Goal: Task Accomplishment & Management: Complete application form

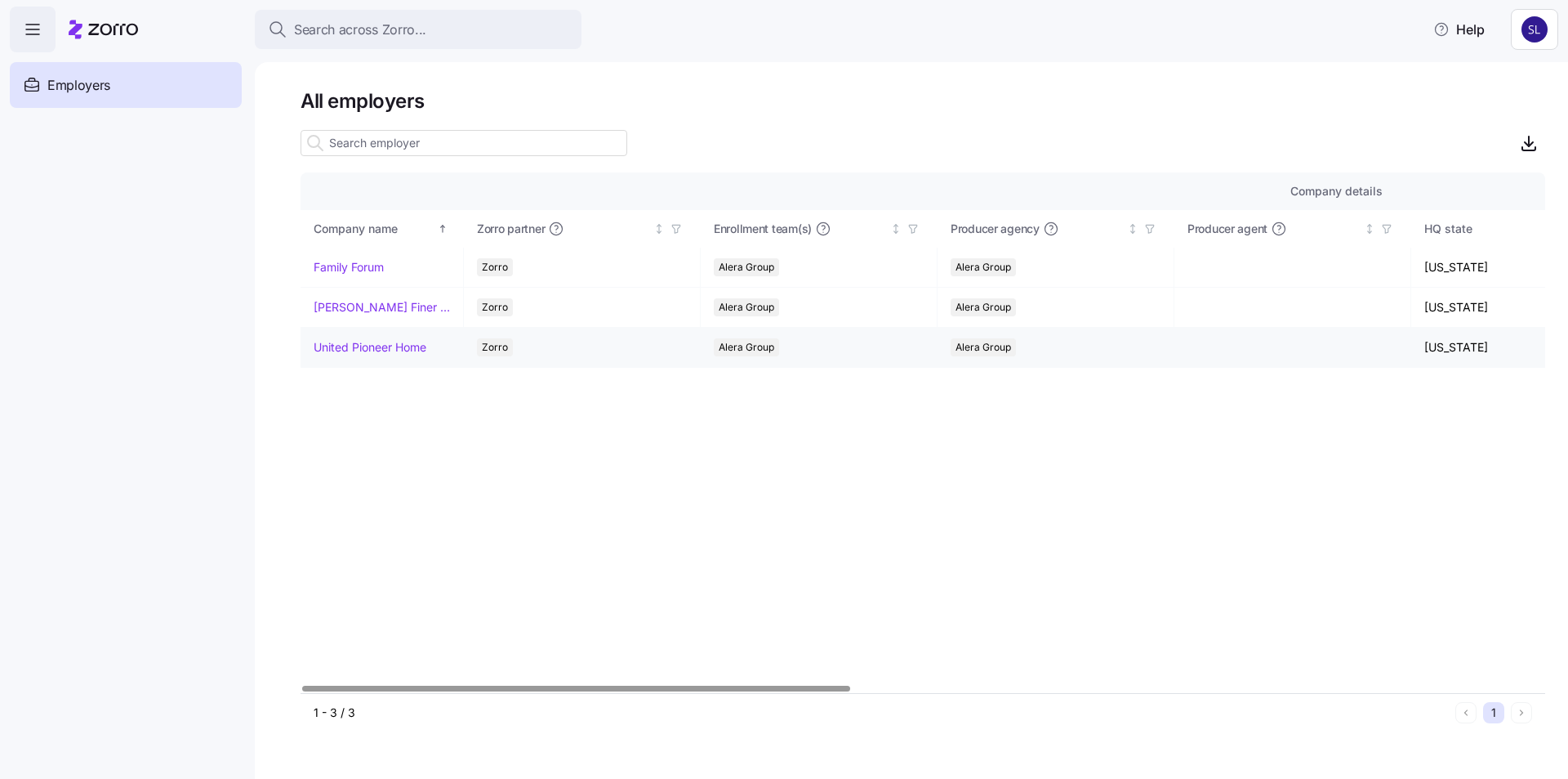
click at [368, 346] on link "United Pioneer Home" at bounding box center [370, 347] width 112 height 16
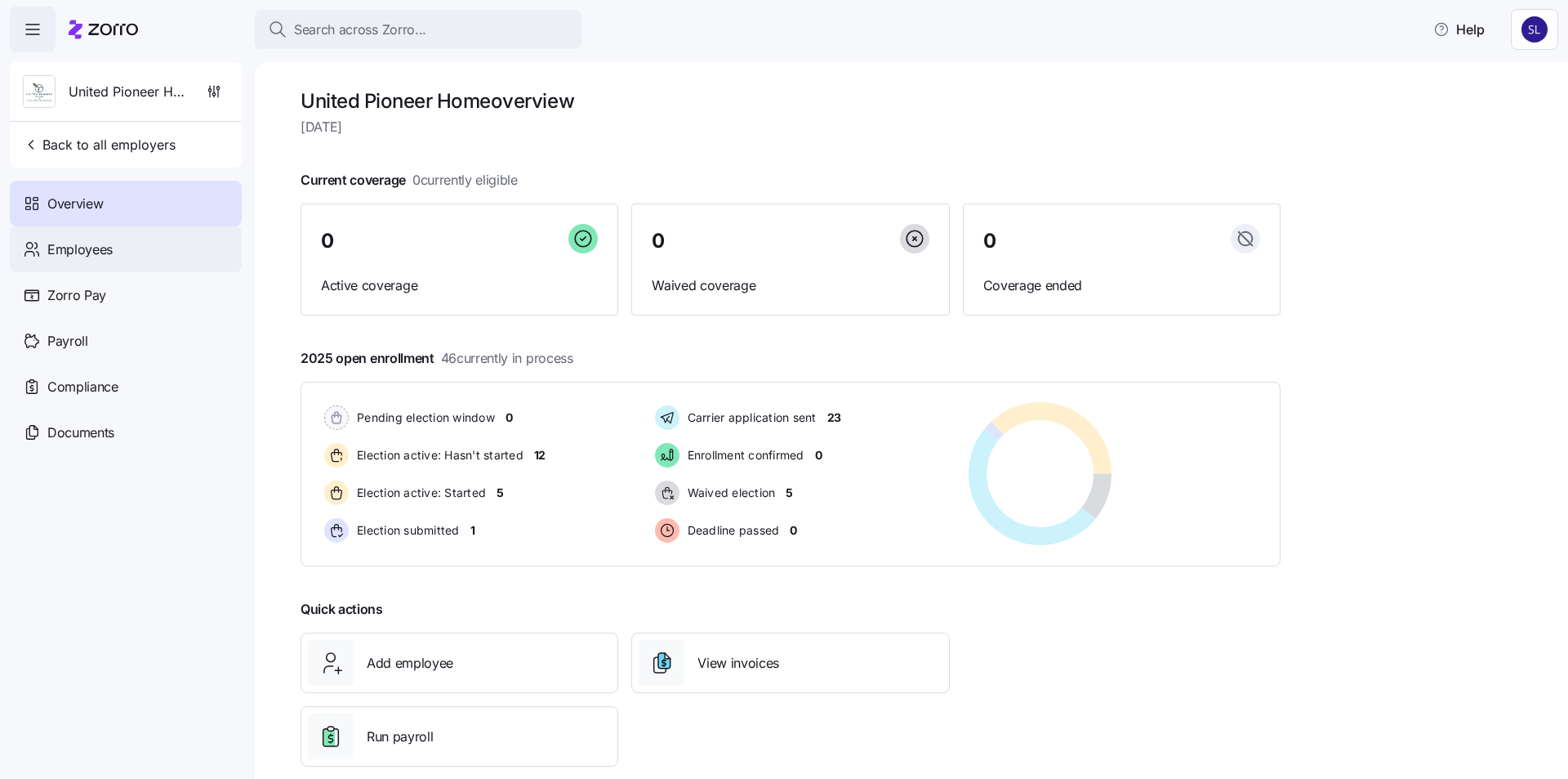
click at [113, 257] on div "Employees" at bounding box center [125, 248] width 231 height 46
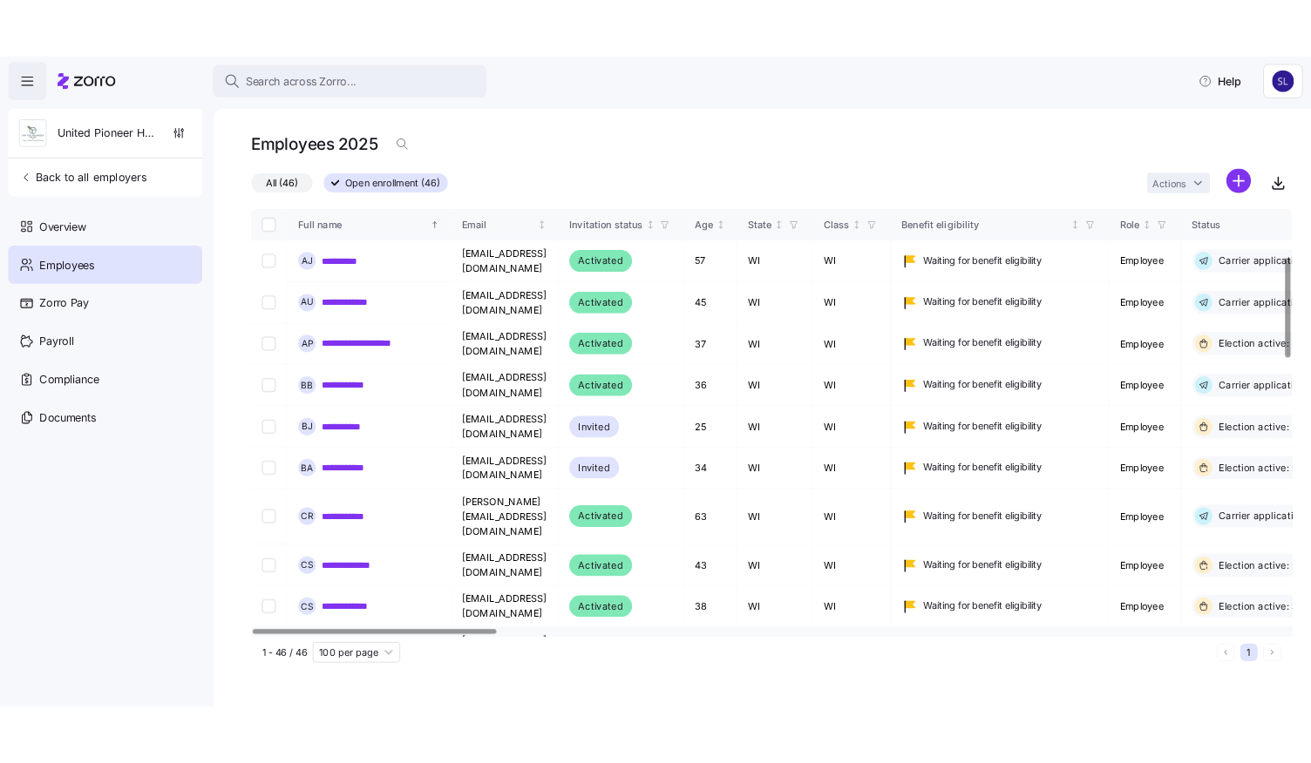
scroll to position [261, 0]
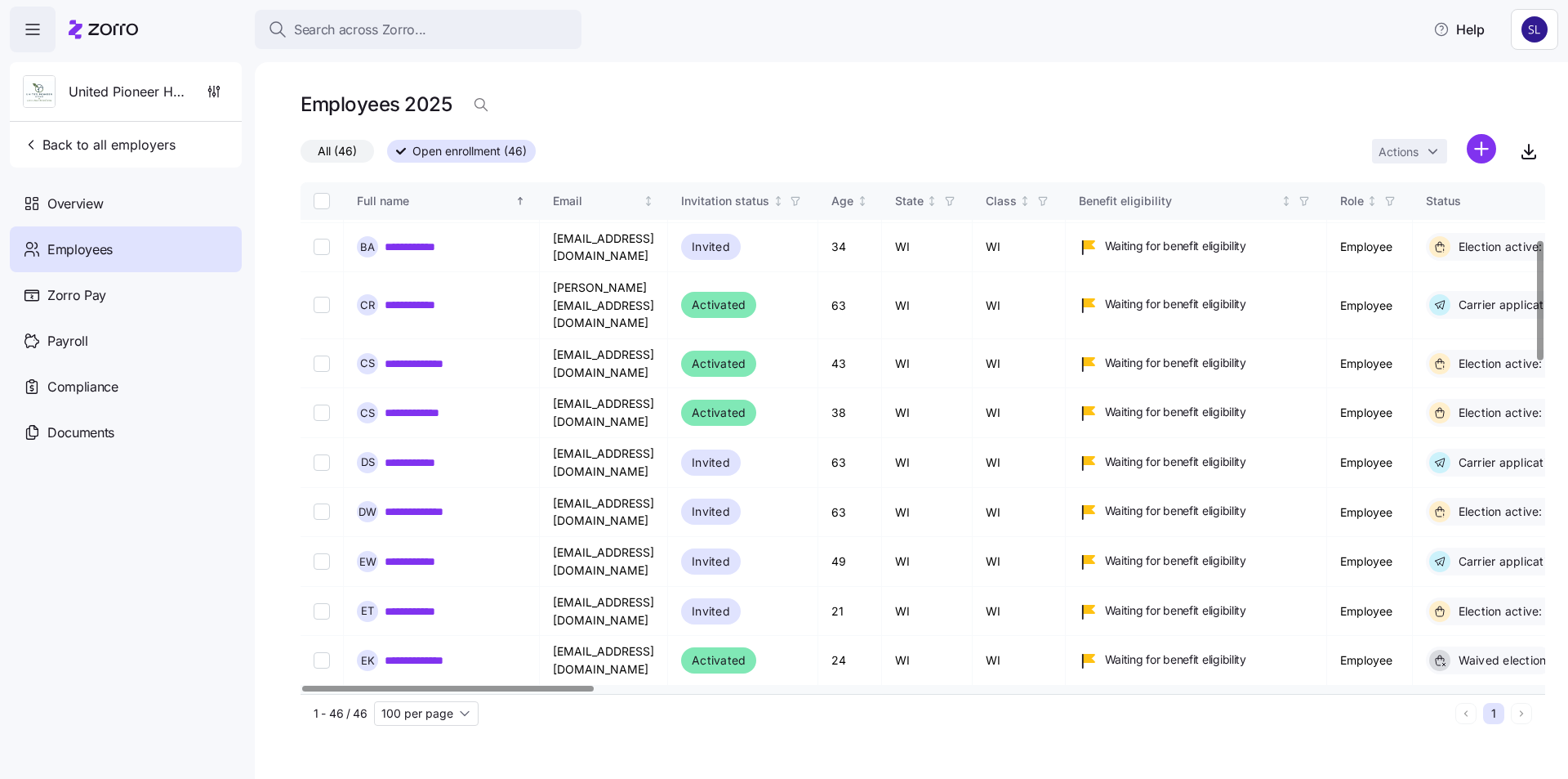
click at [423, 702] on link "**********" at bounding box center [419, 710] width 70 height 16
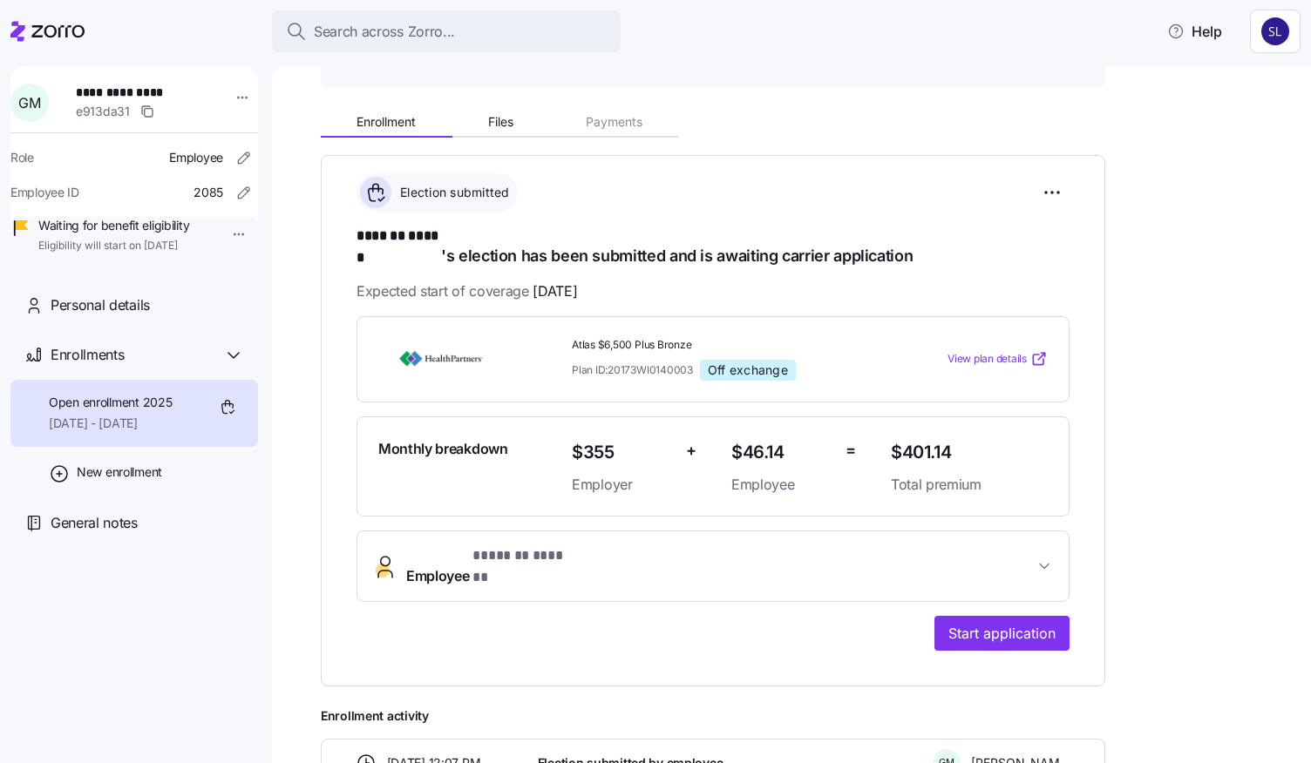
scroll to position [301, 0]
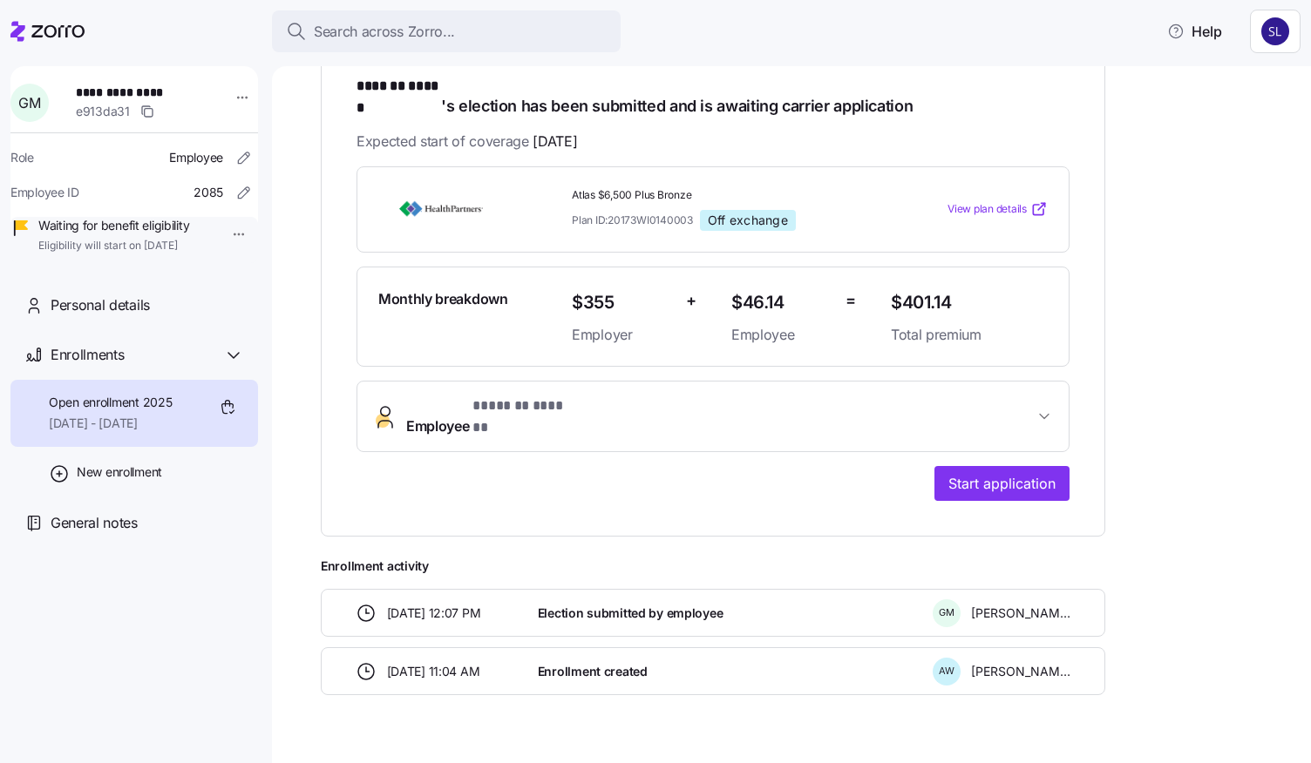
click at [900, 396] on span "Employee * ******* ****** *" at bounding box center [719, 417] width 627 height 42
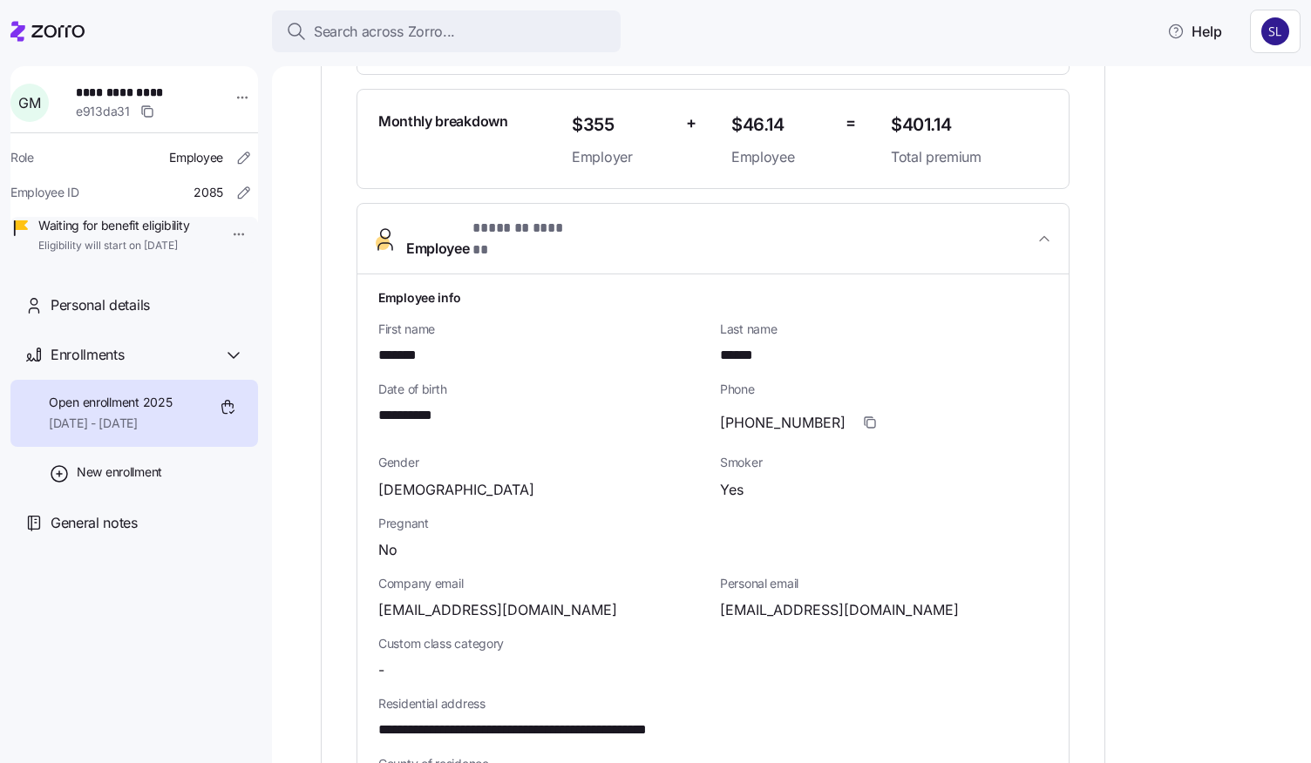
scroll to position [562, 0]
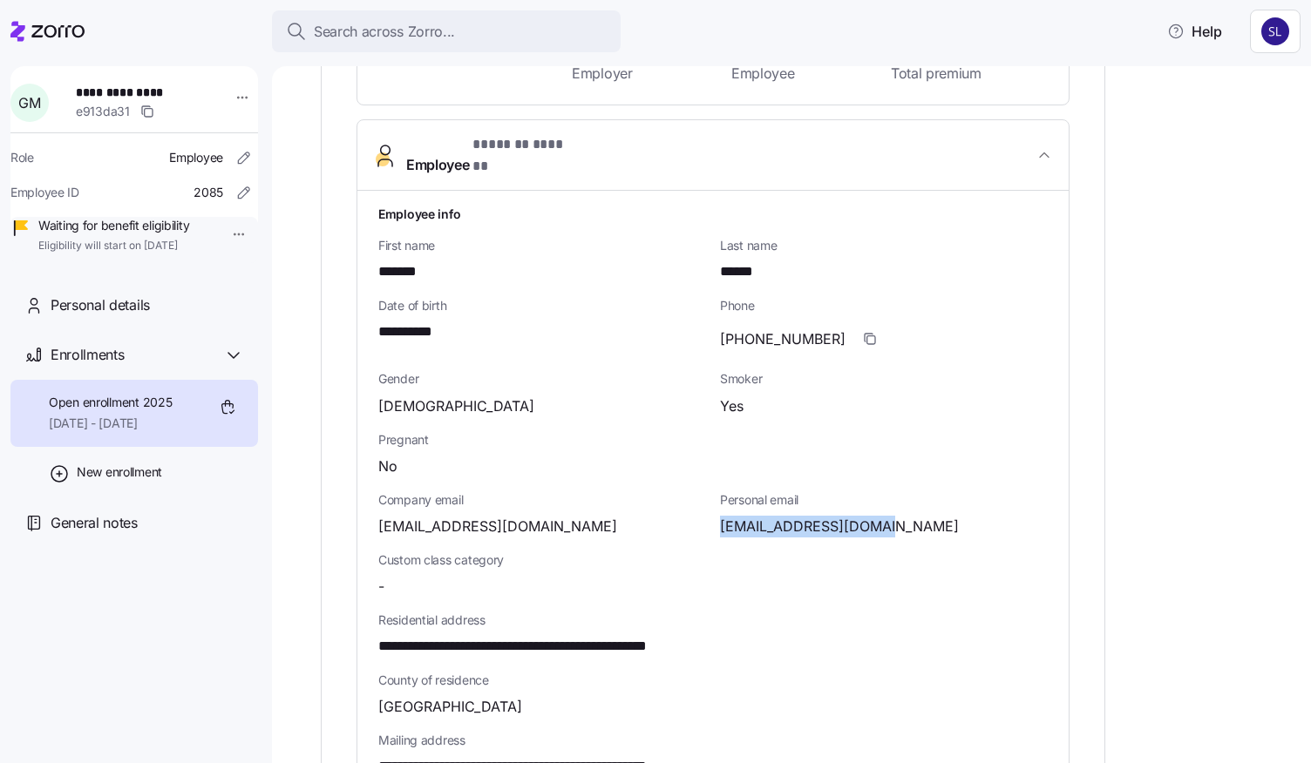
drag, startPoint x: 871, startPoint y: 492, endPoint x: 715, endPoint y: 499, distance: 157.0
click at [715, 499] on div "Personal email [EMAIL_ADDRESS][DOMAIN_NAME]" at bounding box center [884, 515] width 342 height 60
copy span "[EMAIL_ADDRESS][DOMAIN_NAME]"
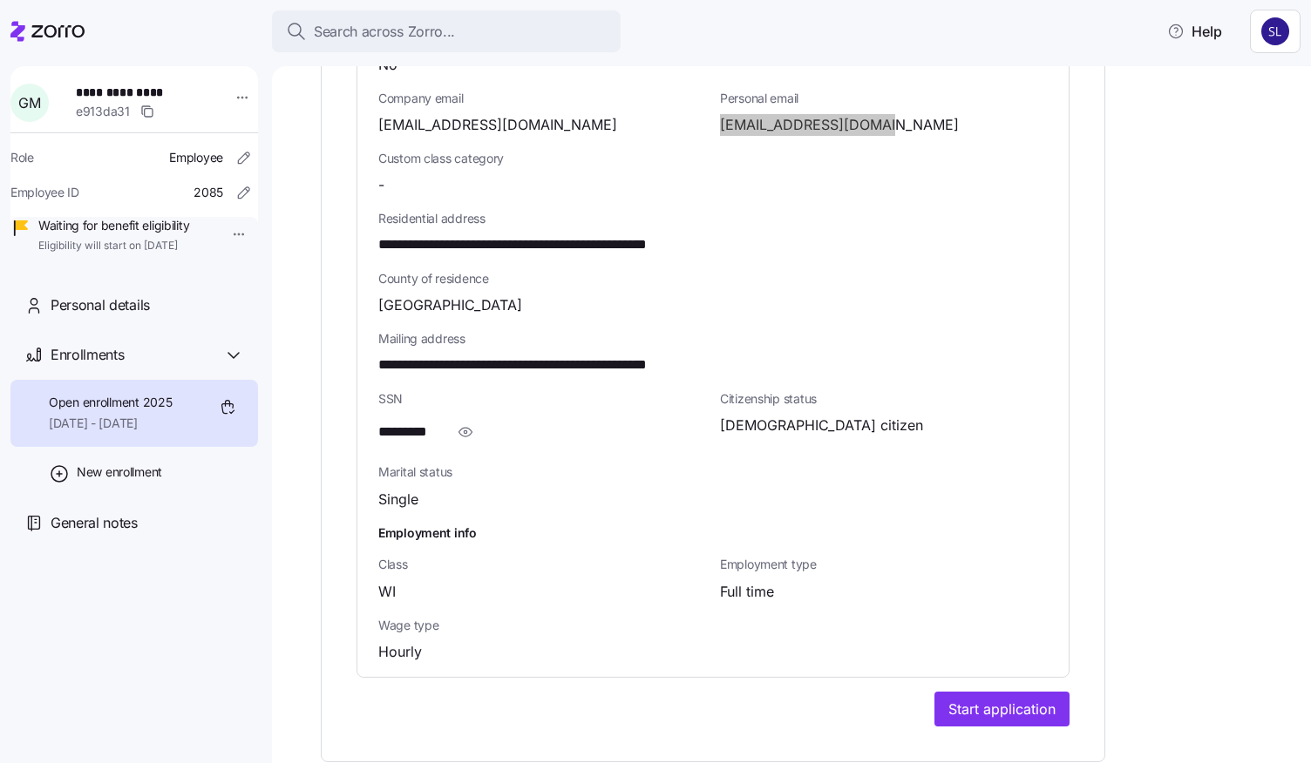
scroll to position [1085, 0]
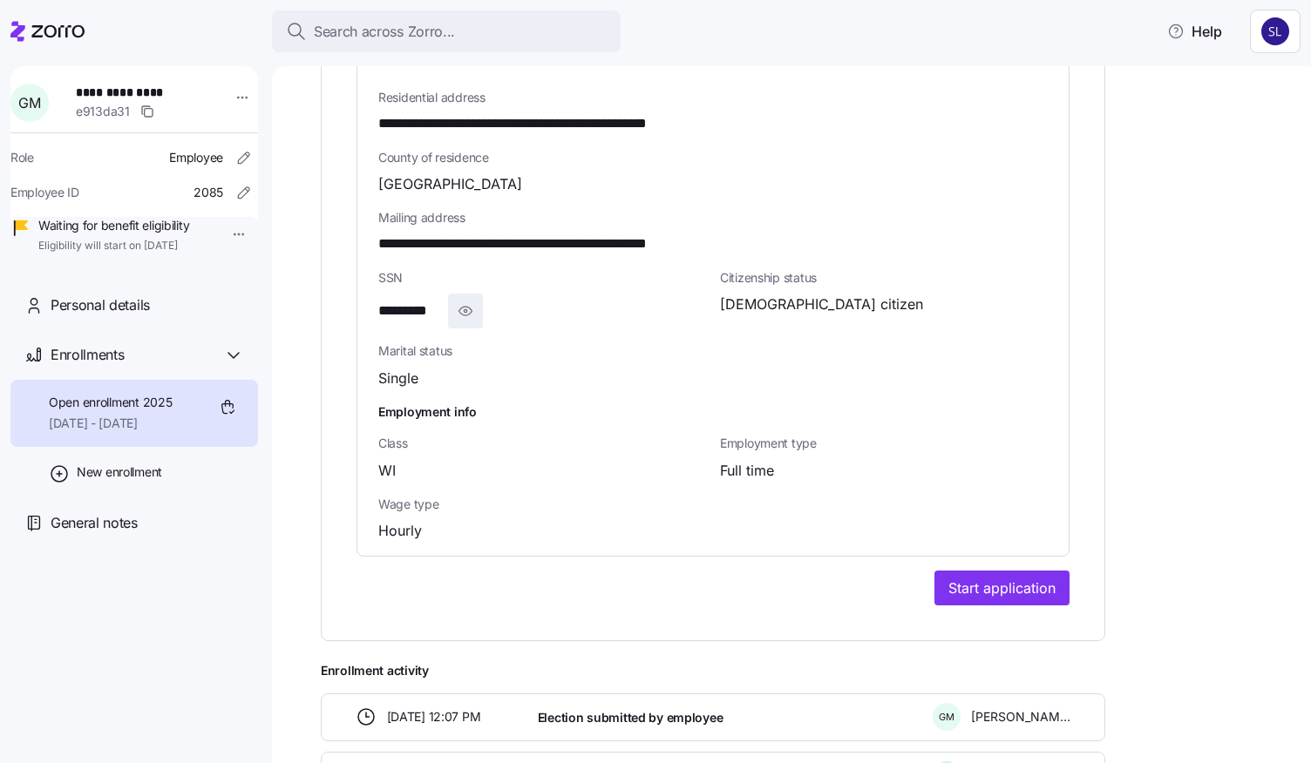
click at [465, 301] on icon "button" at bounding box center [465, 311] width 17 height 21
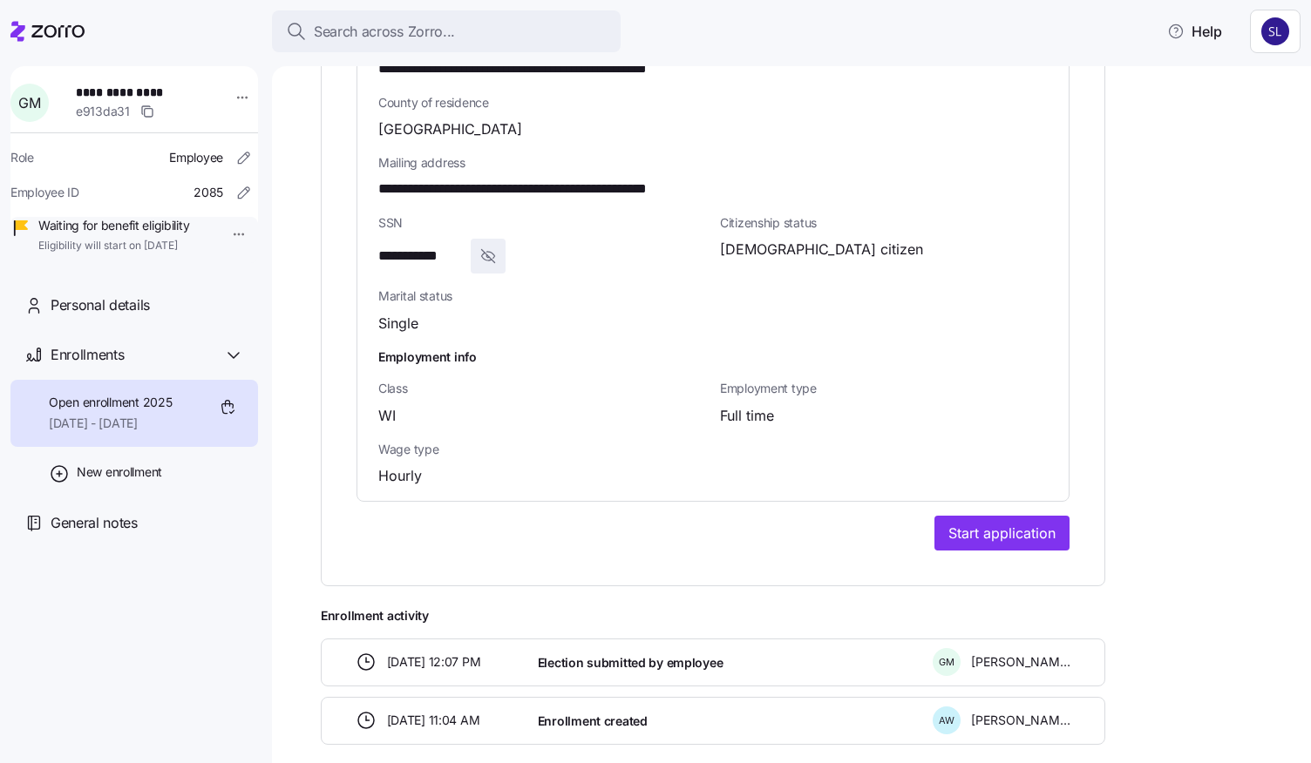
scroll to position [1189, 0]
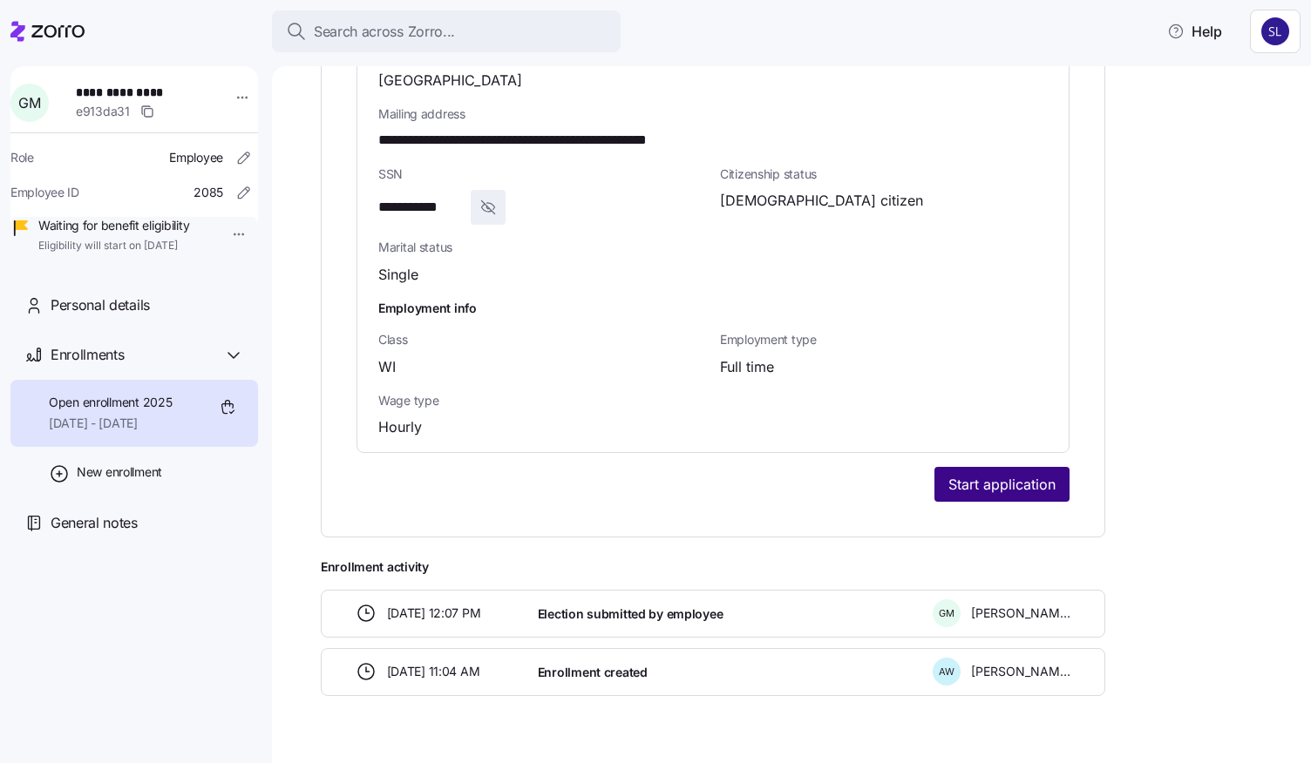
click at [1003, 474] on span "Start application" at bounding box center [1001, 484] width 107 height 21
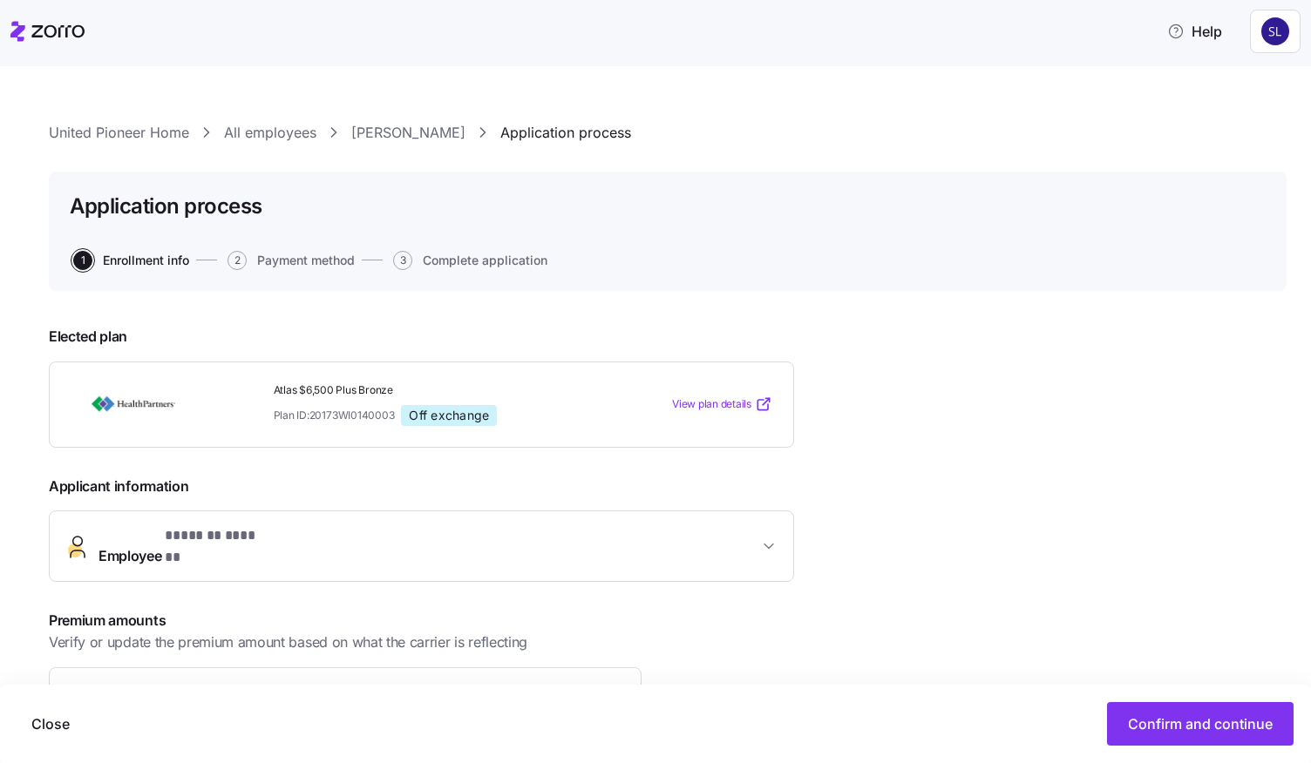
scroll to position [214, 0]
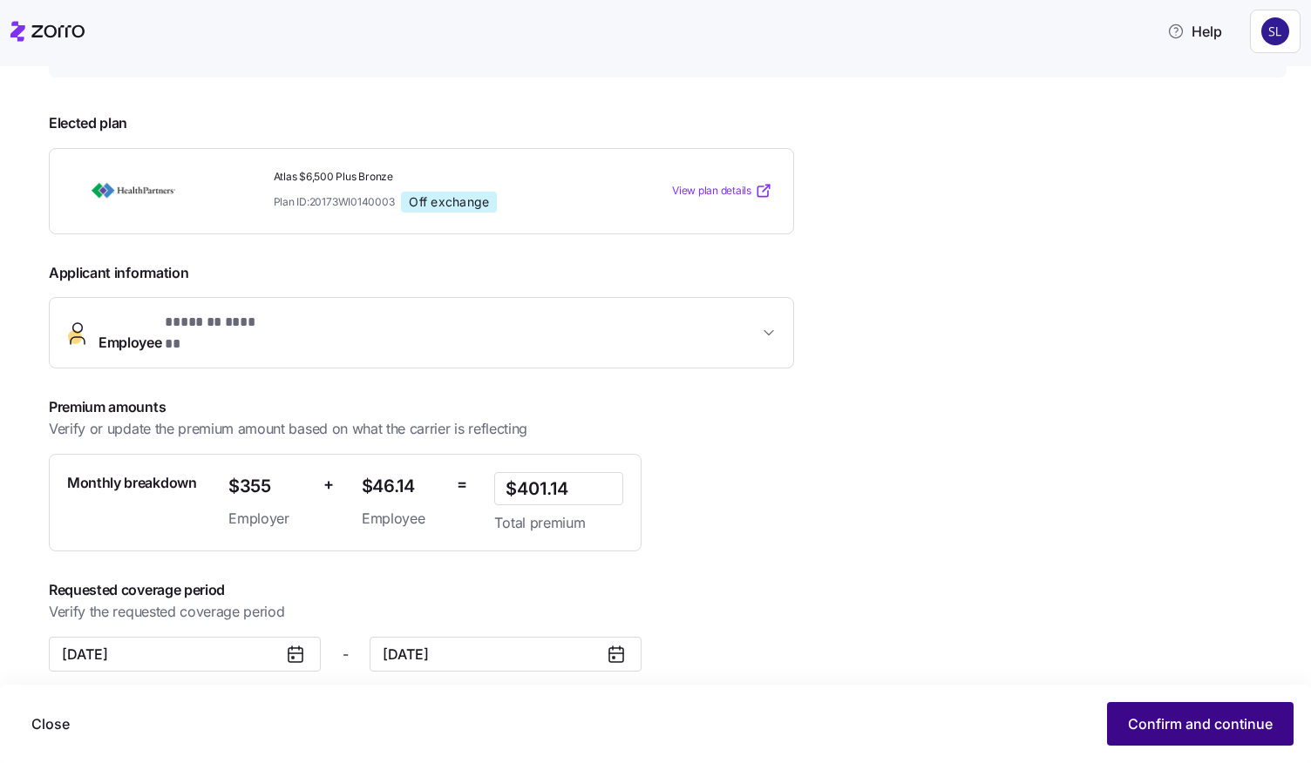
click at [1126, 722] on button "Confirm and continue" at bounding box center [1200, 724] width 186 height 44
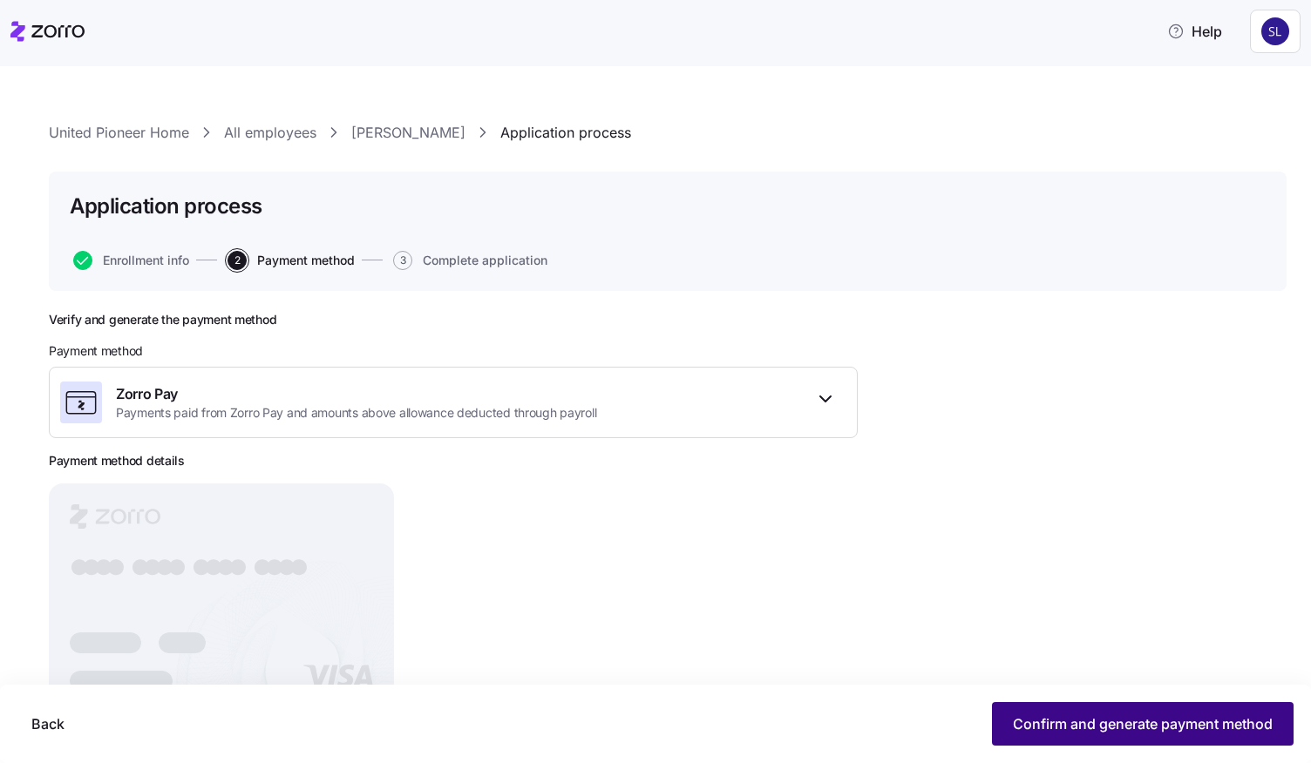
click at [1116, 708] on button "Confirm and generate payment method" at bounding box center [1143, 724] width 302 height 44
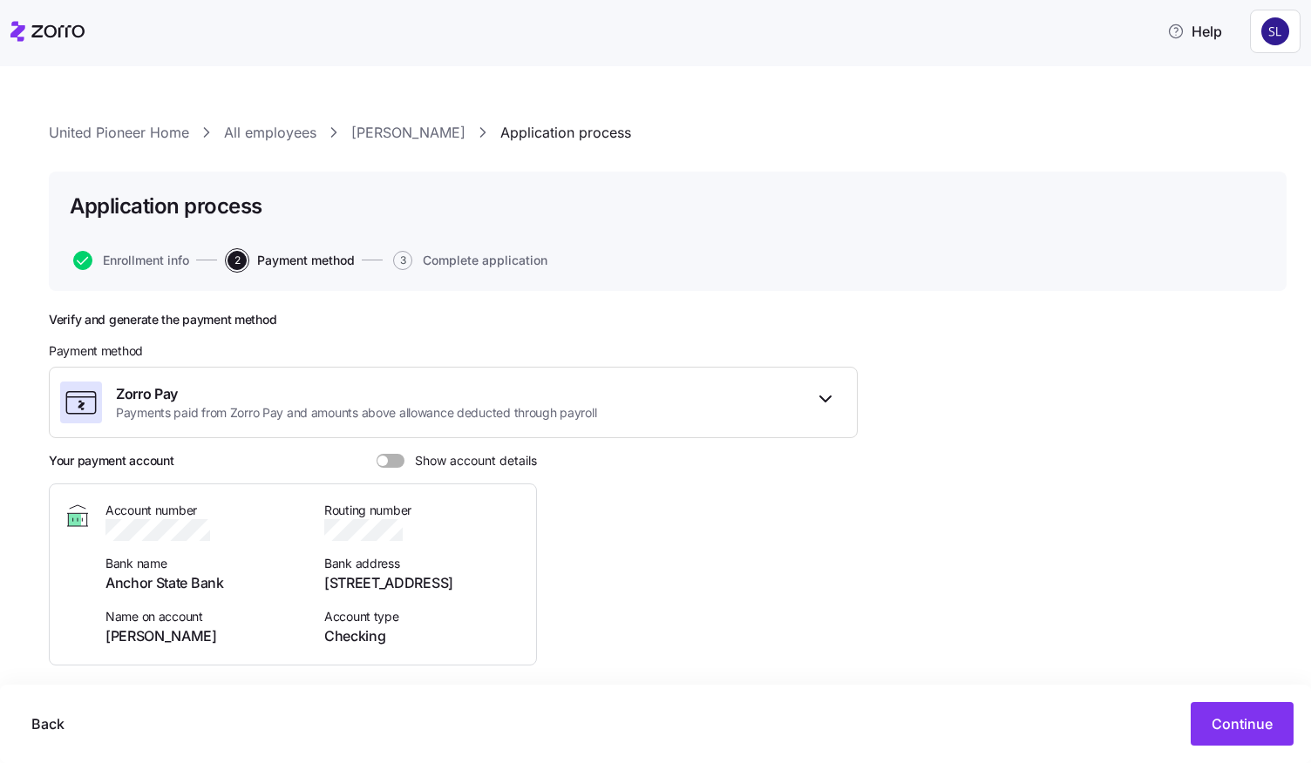
click at [396, 464] on span at bounding box center [396, 461] width 17 height 14
click at [376, 454] on input "Show account details" at bounding box center [376, 454] width 0 height 0
click at [1213, 715] on span "Continue" at bounding box center [1241, 724] width 61 height 21
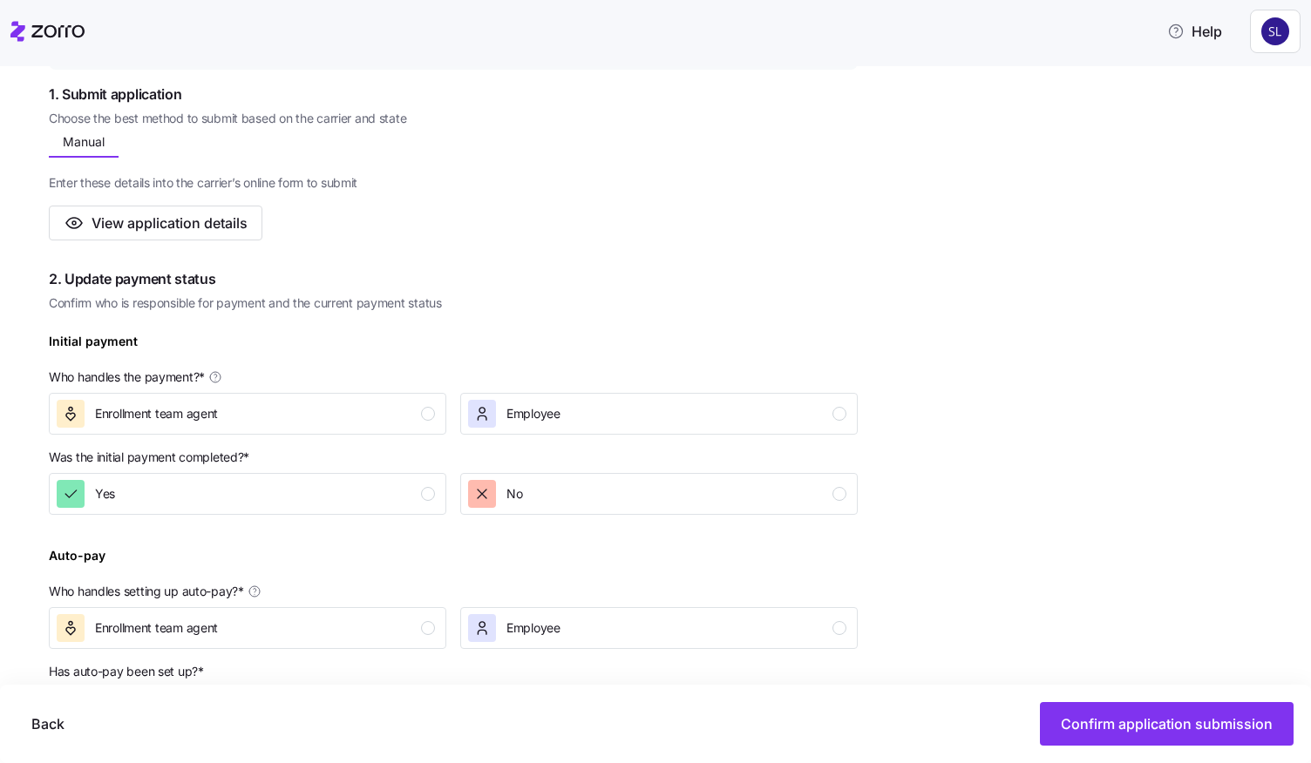
scroll to position [349, 0]
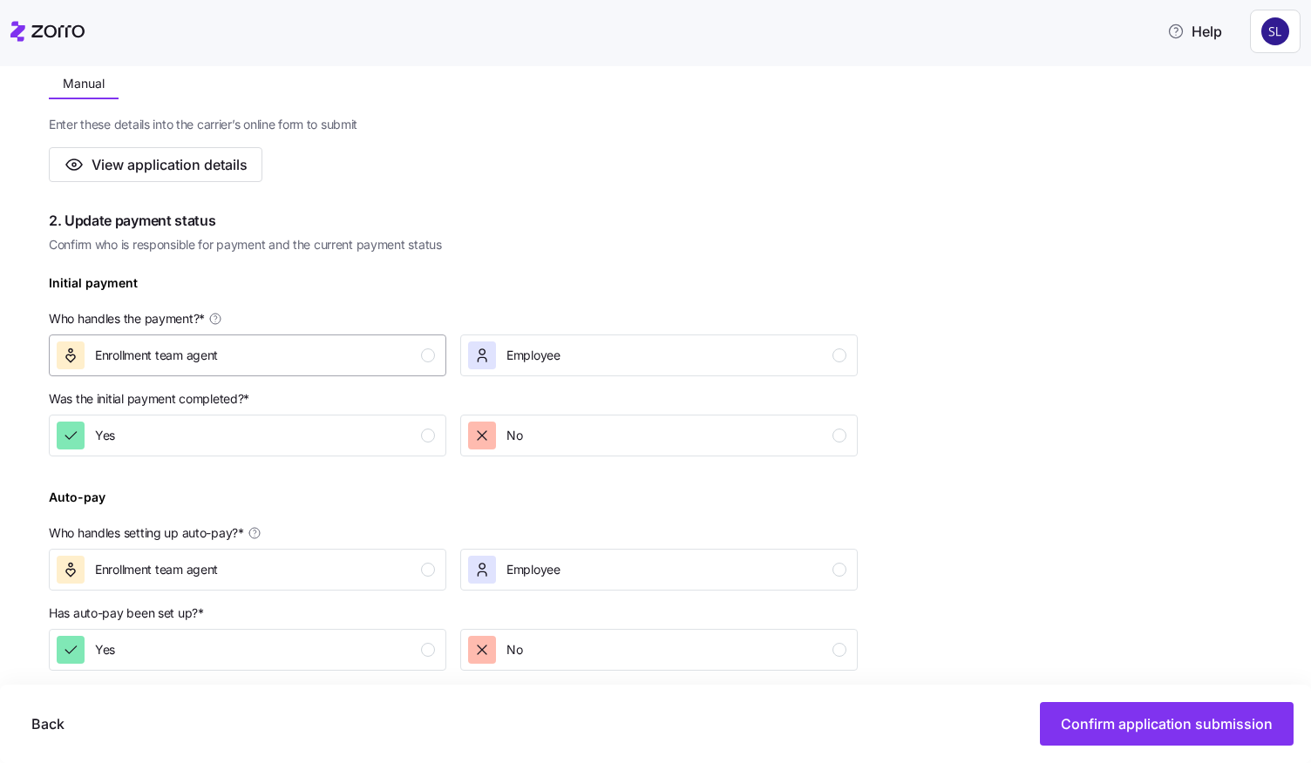
click at [235, 354] on div "Enrollment team agent" at bounding box center [246, 356] width 378 height 28
click at [256, 415] on button "Yes" at bounding box center [247, 436] width 397 height 42
click at [310, 571] on div "Enrollment team agent" at bounding box center [246, 570] width 378 height 28
click at [306, 654] on div "Yes" at bounding box center [246, 650] width 378 height 28
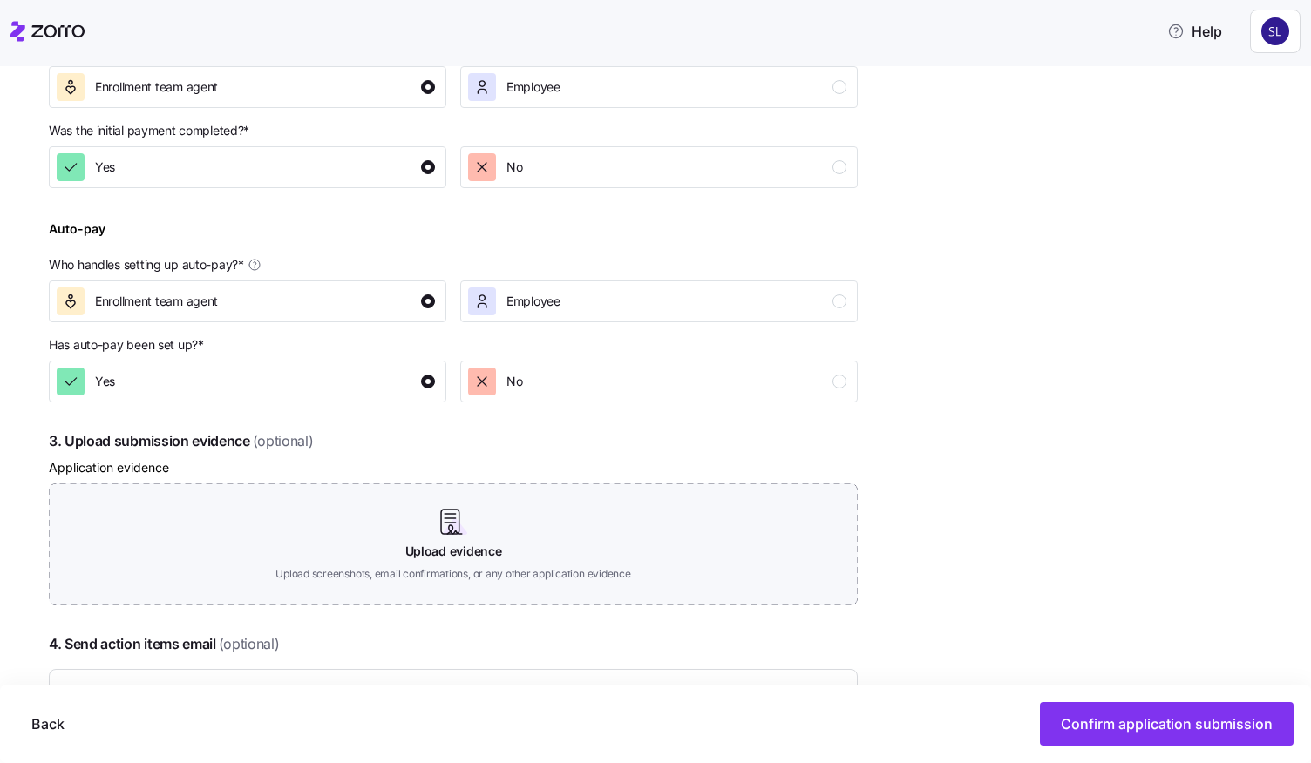
scroll to position [763, 0]
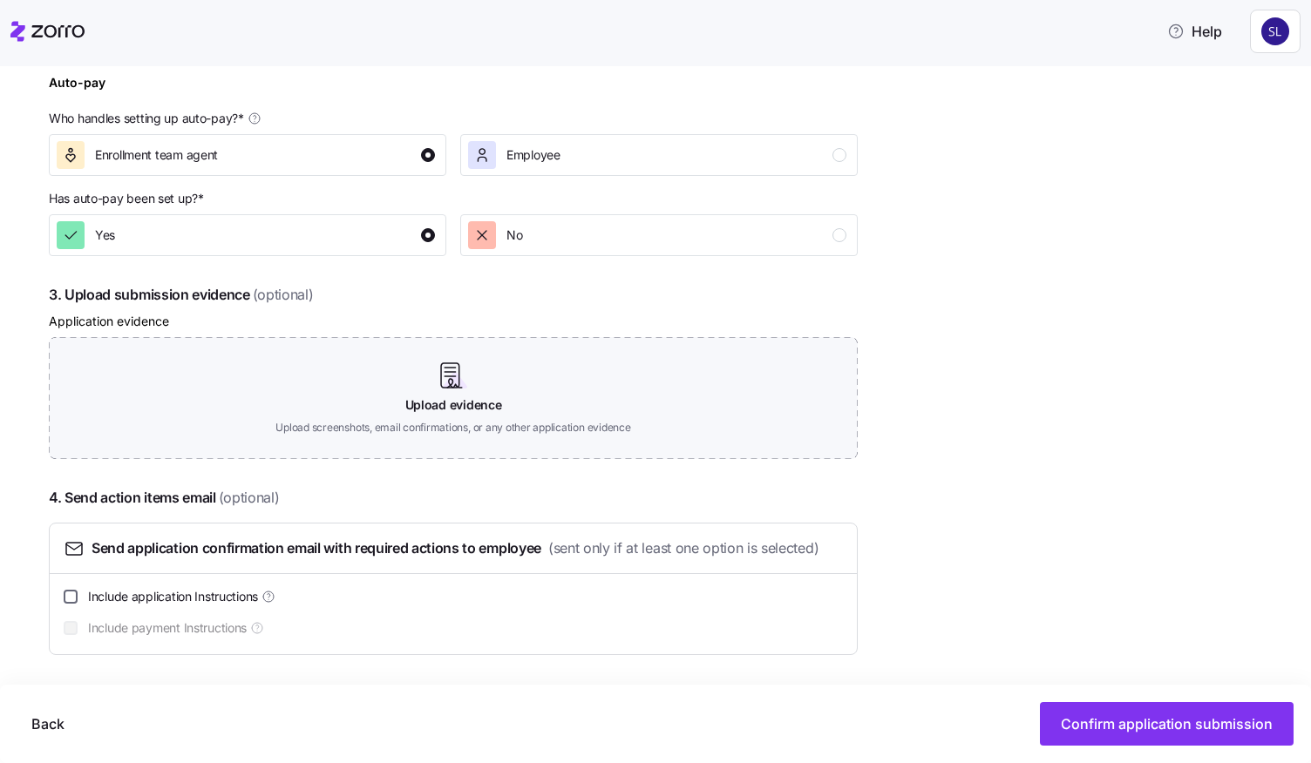
click at [76, 592] on input "Include application Instructions" at bounding box center [71, 597] width 14 height 14
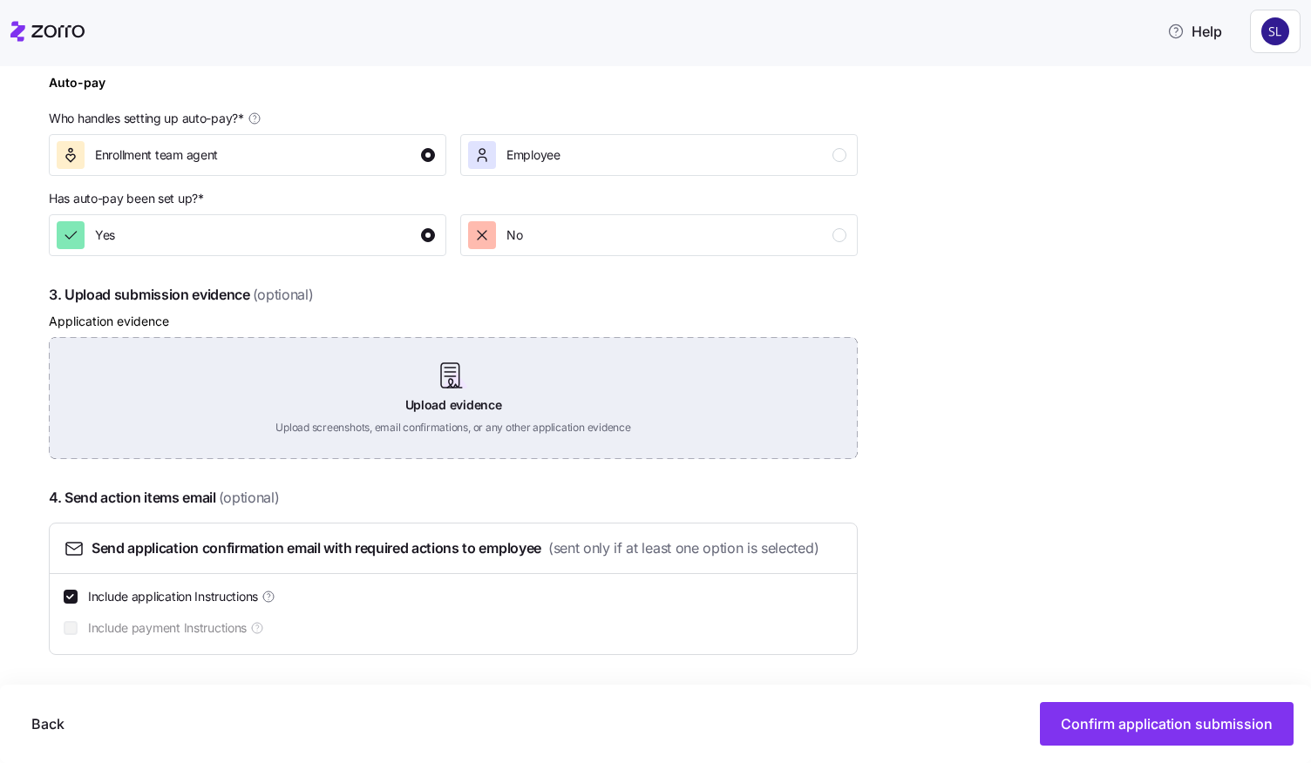
click at [476, 369] on div "Upload evidence Upload screenshots, email confirmations, or any other applicati…" at bounding box center [453, 398] width 809 height 122
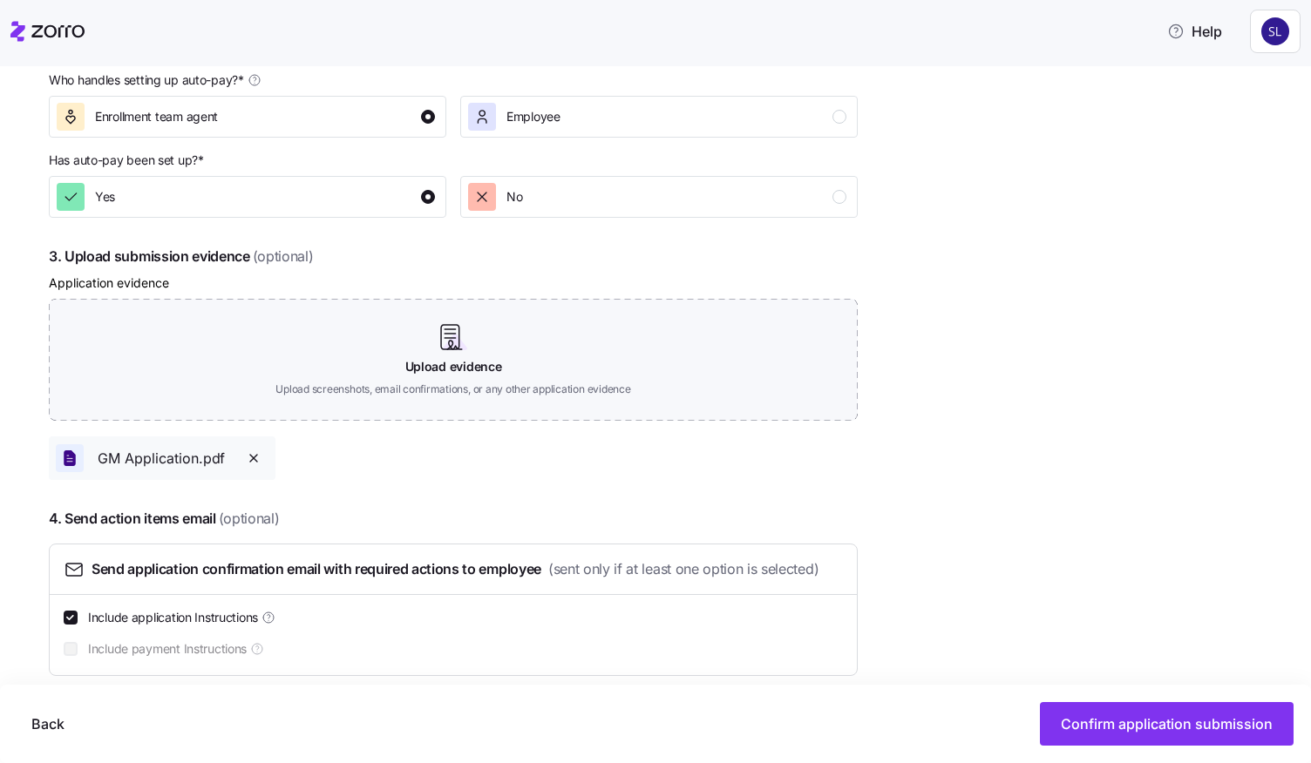
scroll to position [823, 0]
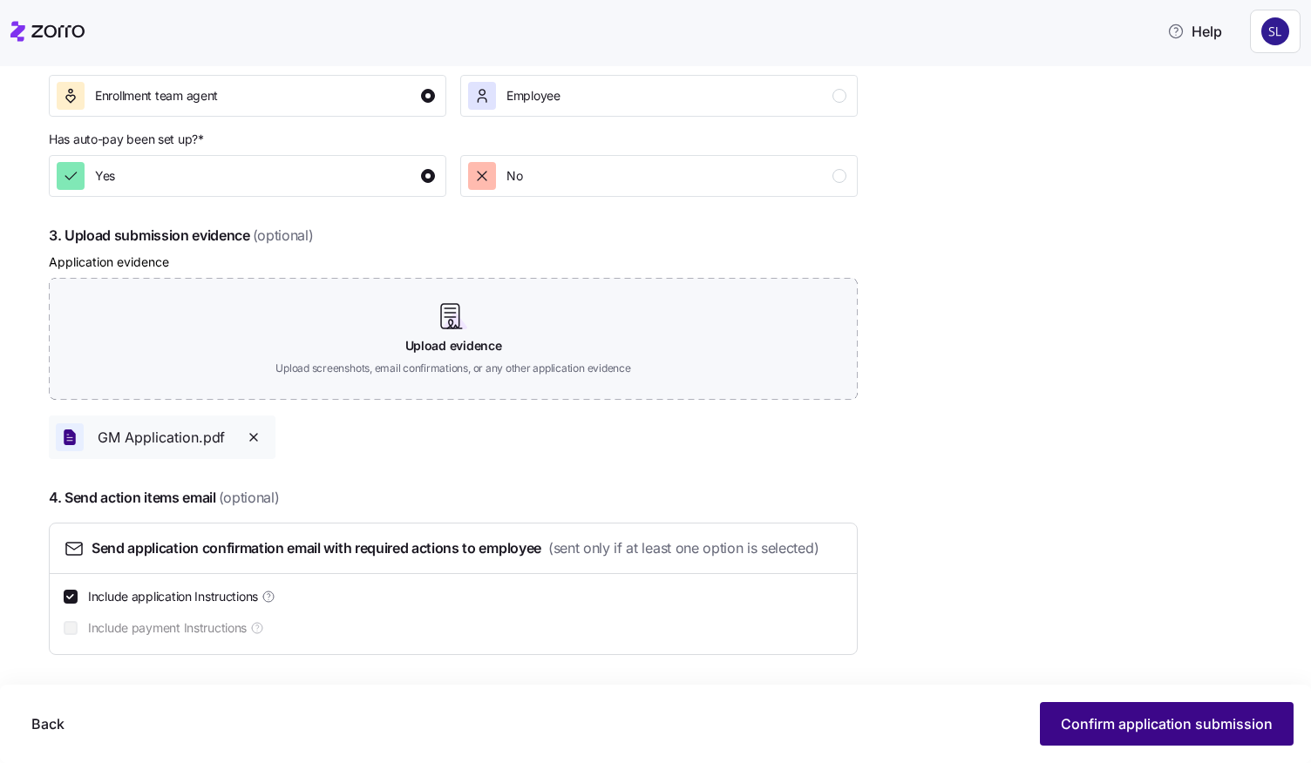
click at [1124, 714] on span "Confirm application submission" at bounding box center [1167, 724] width 212 height 21
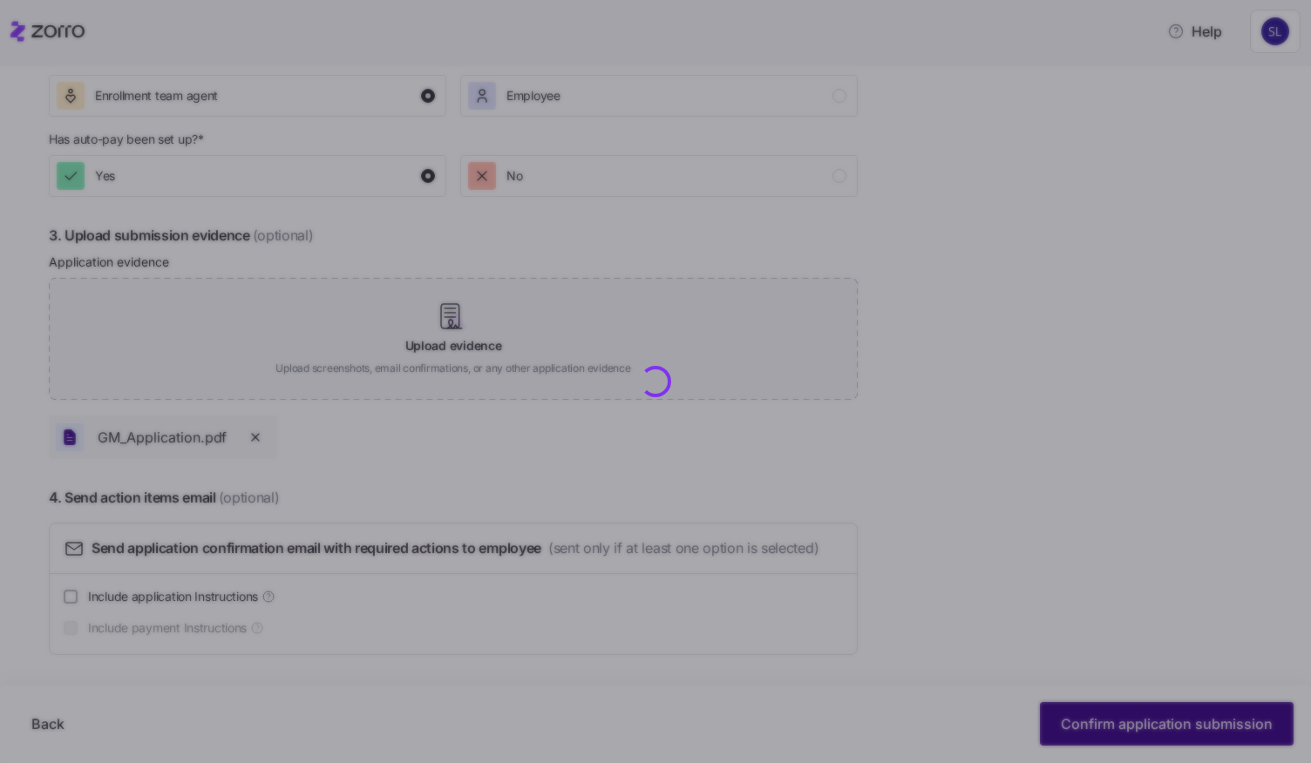
checkbox input "false"
